Goal: Check status: Check status

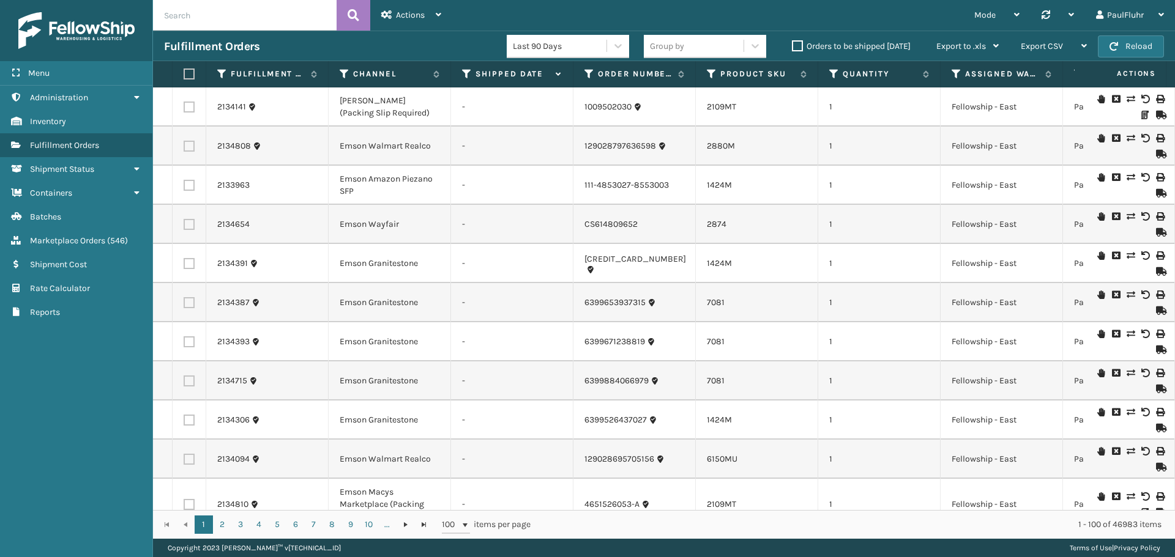
click at [232, 13] on input "text" at bounding box center [245, 15] width 184 height 31
paste input "3669234415"
type input "3669234415"
click at [351, 15] on icon at bounding box center [353, 15] width 12 height 18
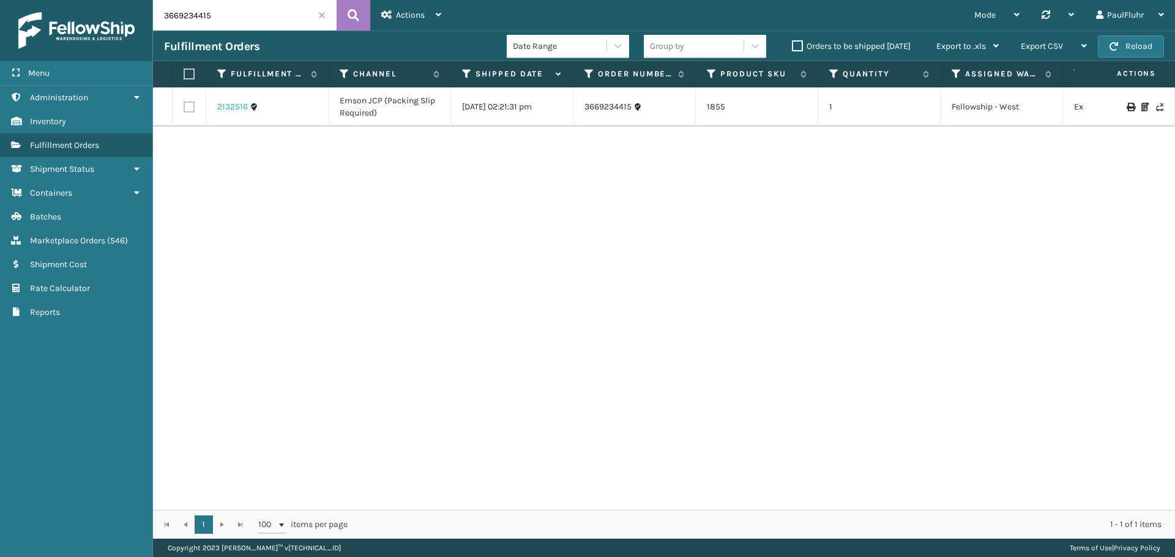
click at [230, 107] on link "2132516" at bounding box center [232, 107] width 31 height 12
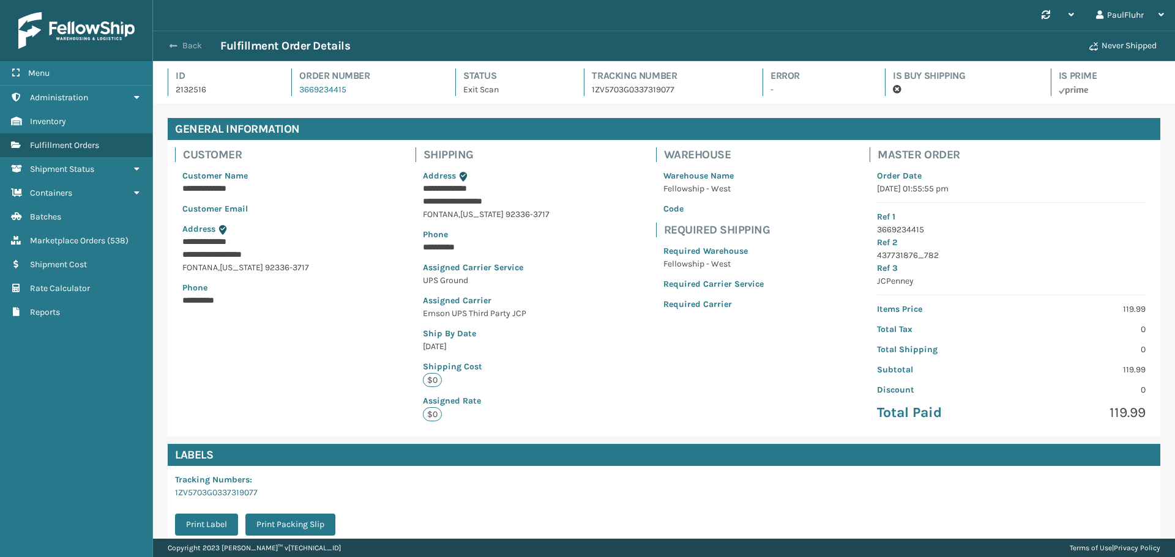
click at [174, 42] on span "button" at bounding box center [172, 46] width 7 height 9
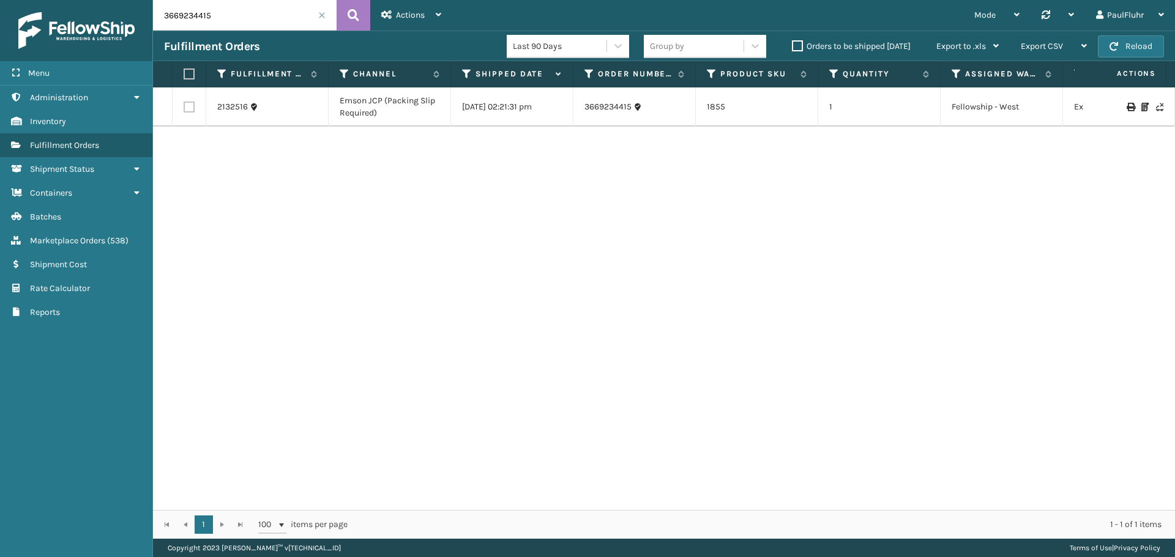
click at [319, 14] on span at bounding box center [321, 15] width 7 height 7
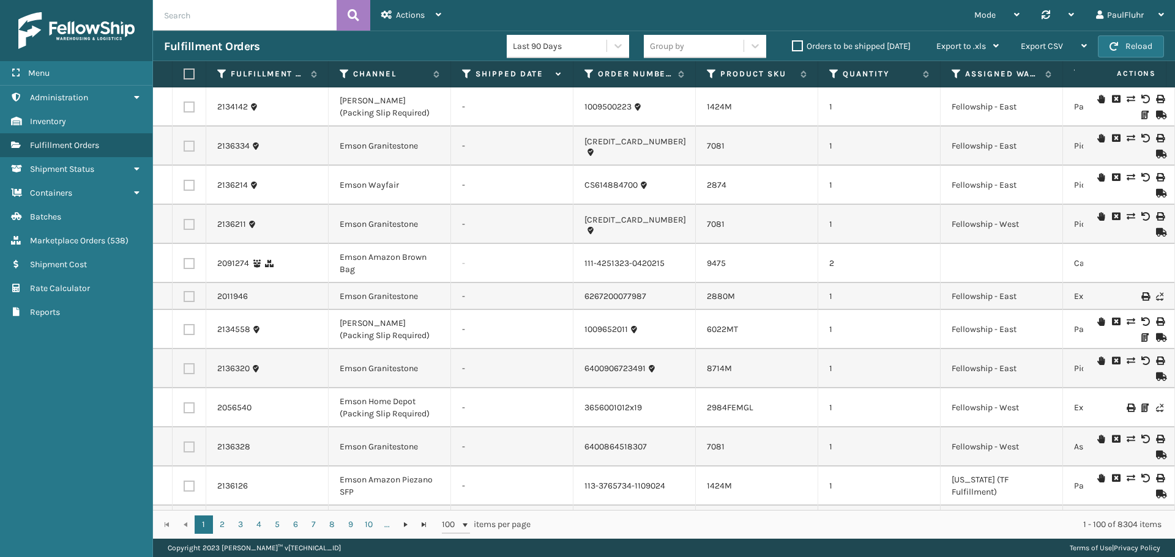
click at [228, 16] on input "text" at bounding box center [245, 15] width 184 height 31
paste input "1008351049"
click at [351, 10] on icon at bounding box center [353, 15] width 12 height 18
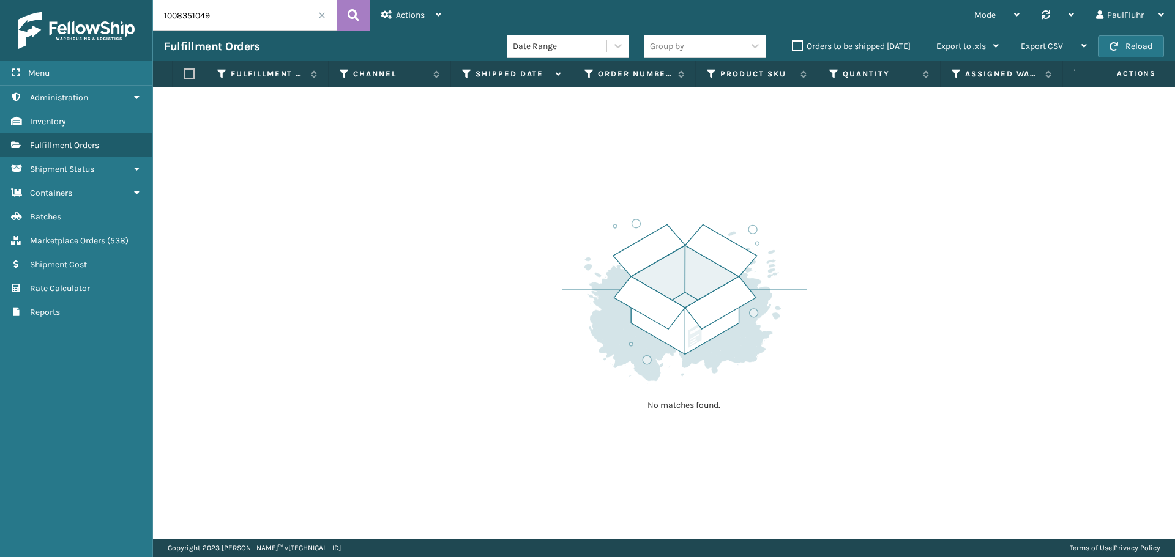
drag, startPoint x: 267, startPoint y: 12, endPoint x: 141, endPoint y: 9, distance: 126.1
click at [141, 0] on div "Menu Administration Inventory Fulfillment Orders Shipment Status Containers Bat…" at bounding box center [587, 0] width 1175 height 0
paste input "6662390064_1"
click at [351, 9] on icon at bounding box center [353, 15] width 12 height 18
click at [247, 17] on input "6662390064_1" at bounding box center [245, 15] width 184 height 31
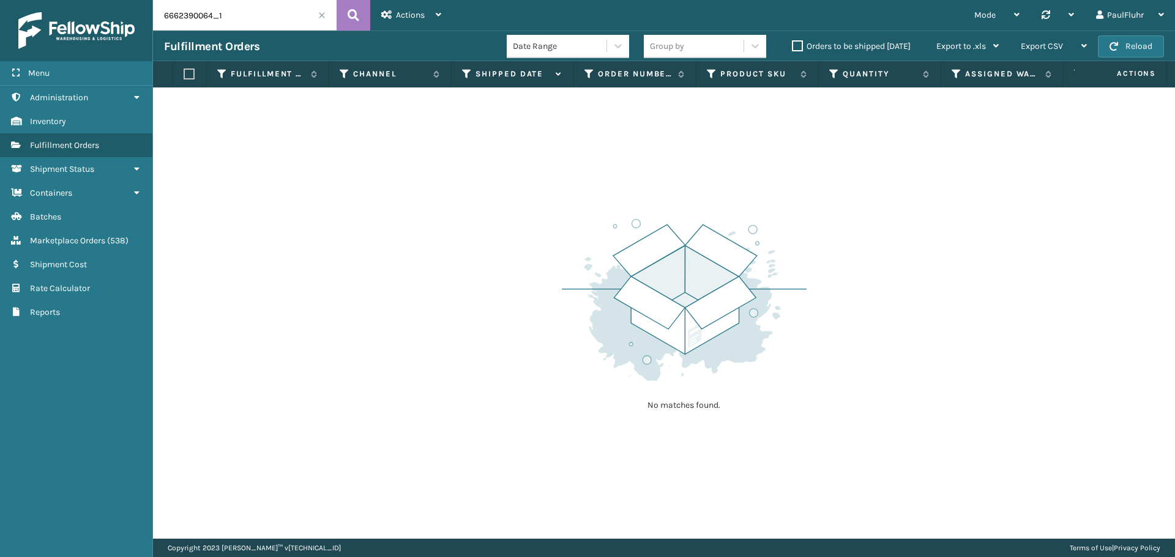
drag, startPoint x: 186, startPoint y: 12, endPoint x: 131, endPoint y: 11, distance: 55.1
click at [131, 0] on div "Menu Administration Inventory Fulfillment Orders Shipment Status Containers Bat…" at bounding box center [587, 0] width 1175 height 0
paste input "1008351049"
type input "1008351049"
click at [349, 13] on icon at bounding box center [353, 15] width 12 height 18
